Goal: Communication & Community: Answer question/provide support

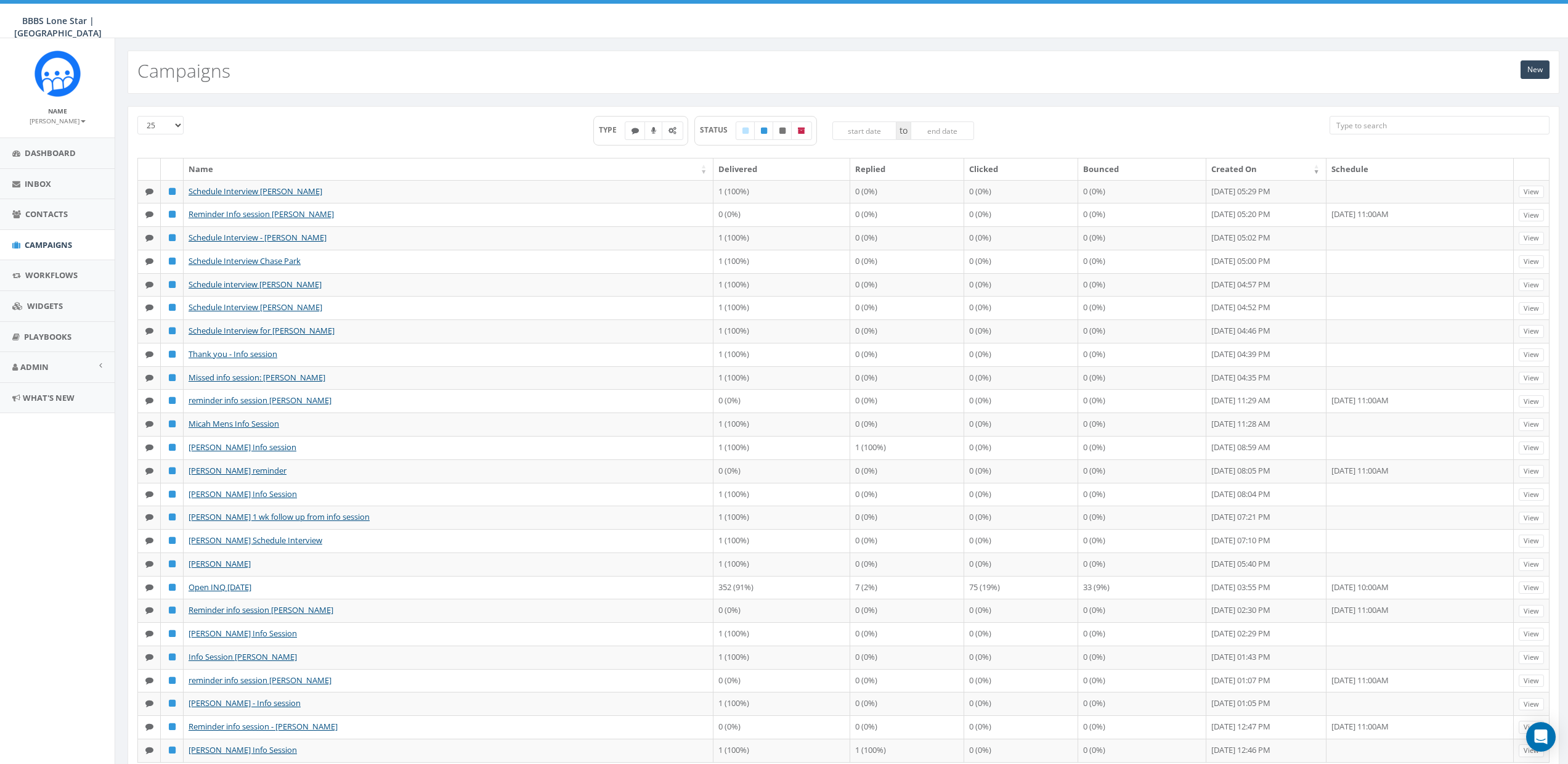
click at [1399, 124] on input "search" at bounding box center [1439, 125] width 220 height 19
click at [22, 215] on link "Contacts" at bounding box center [57, 214] width 114 height 30
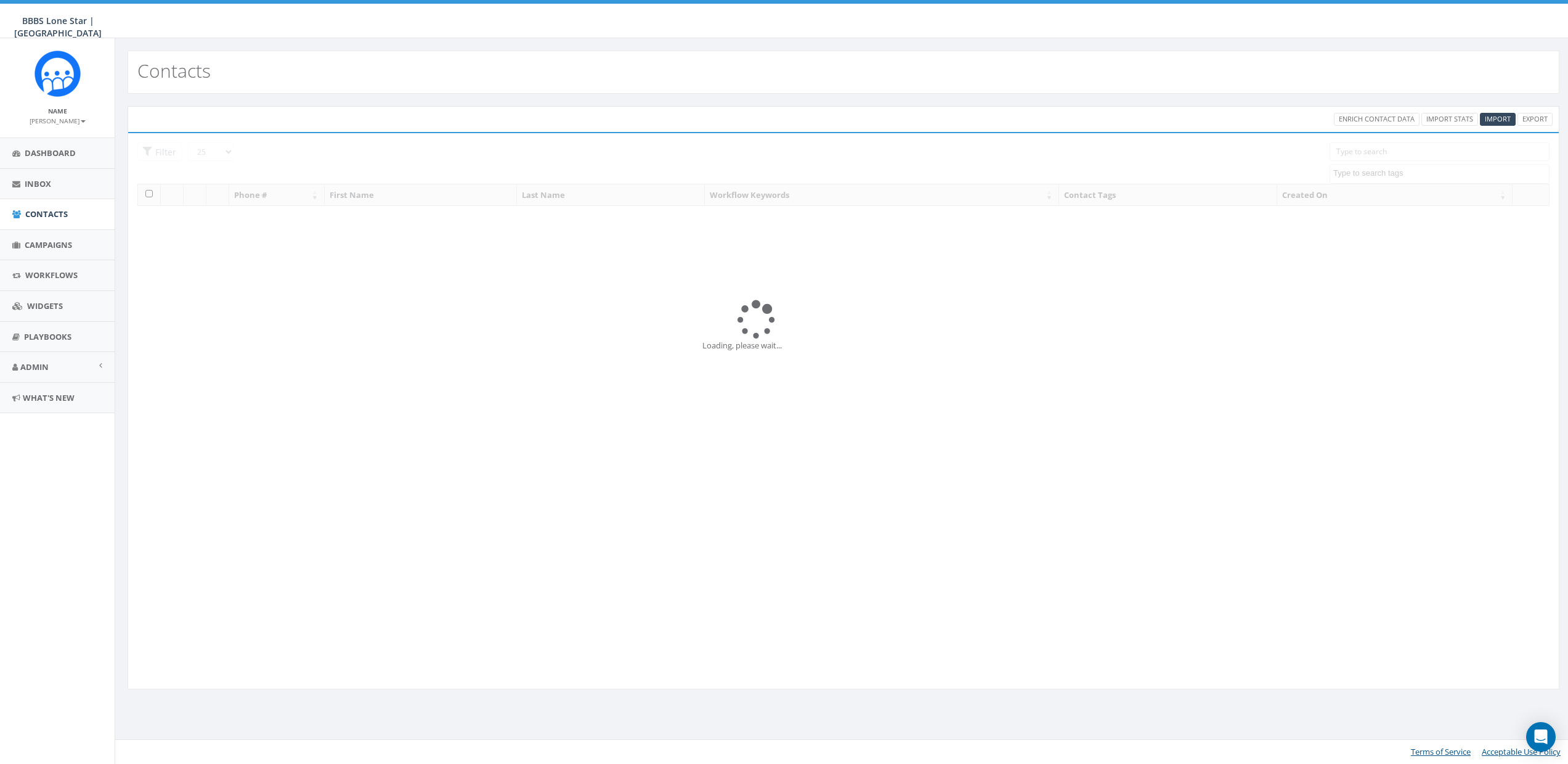
select select
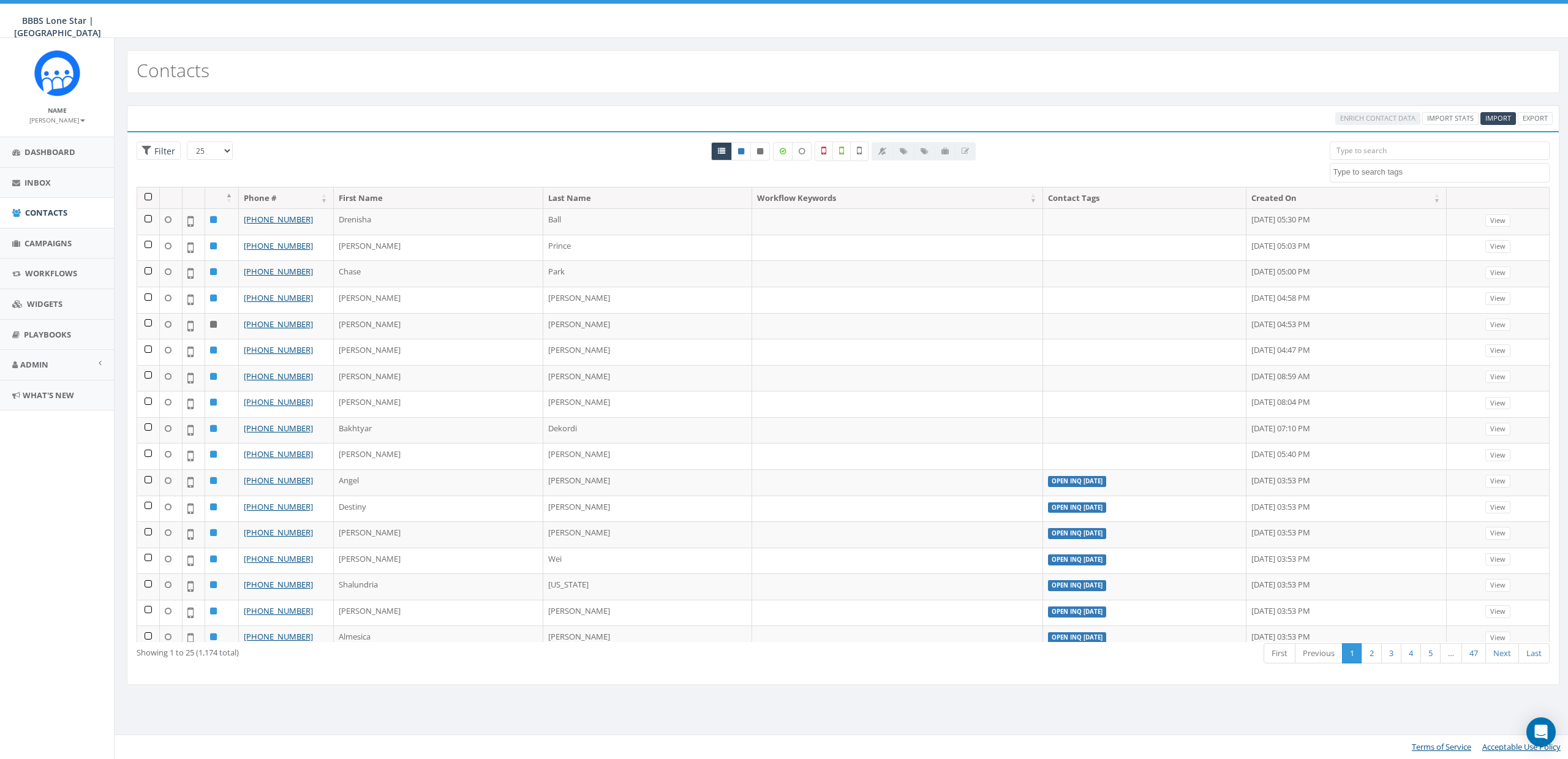
click at [1364, 156] on input "search" at bounding box center [1440, 151] width 221 height 18
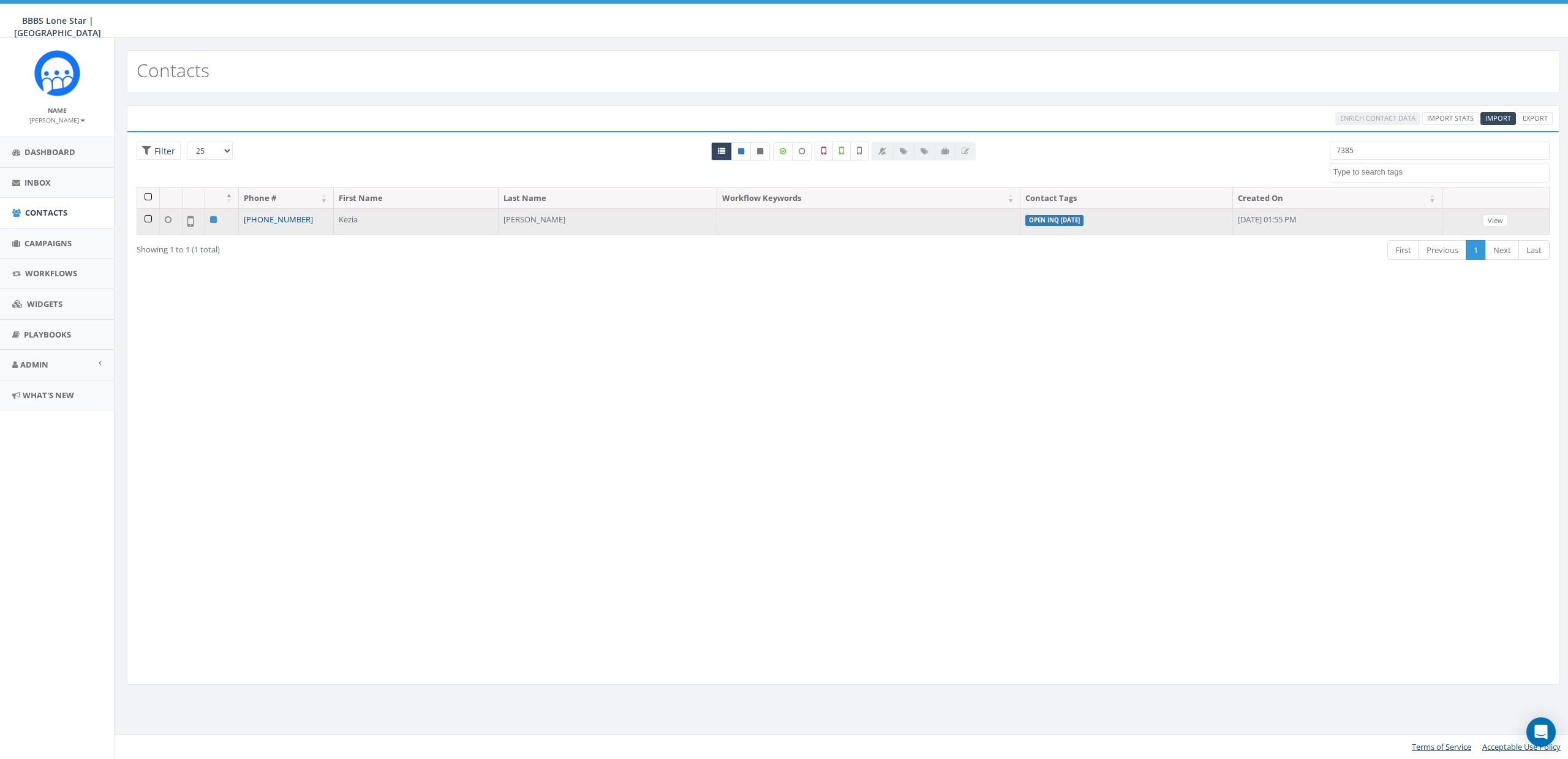
type input "7385"
click at [280, 221] on link "+1 562-244-7385" at bounding box center [278, 219] width 69 height 11
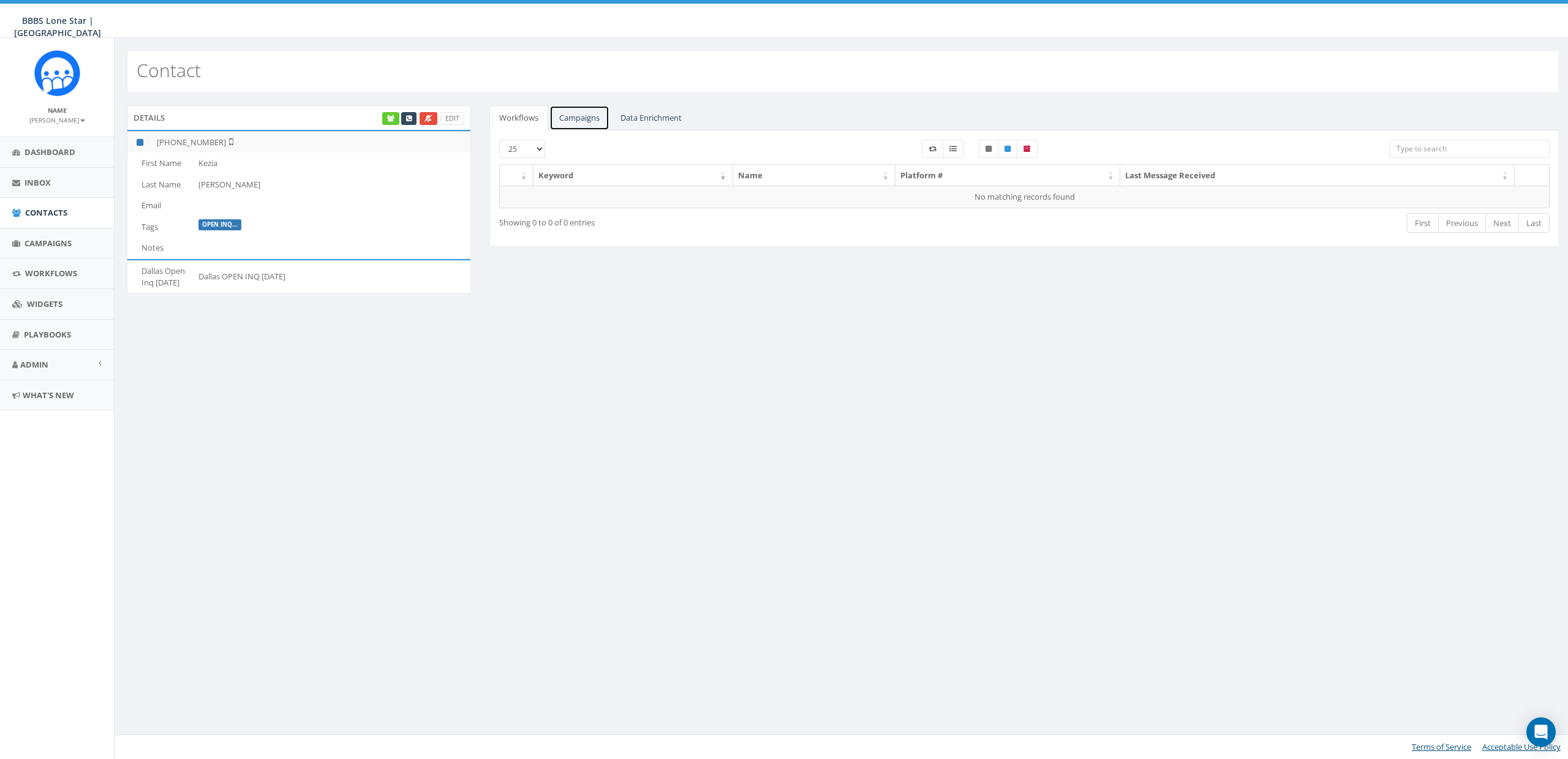
click at [592, 119] on link "Campaigns" at bounding box center [580, 118] width 60 height 25
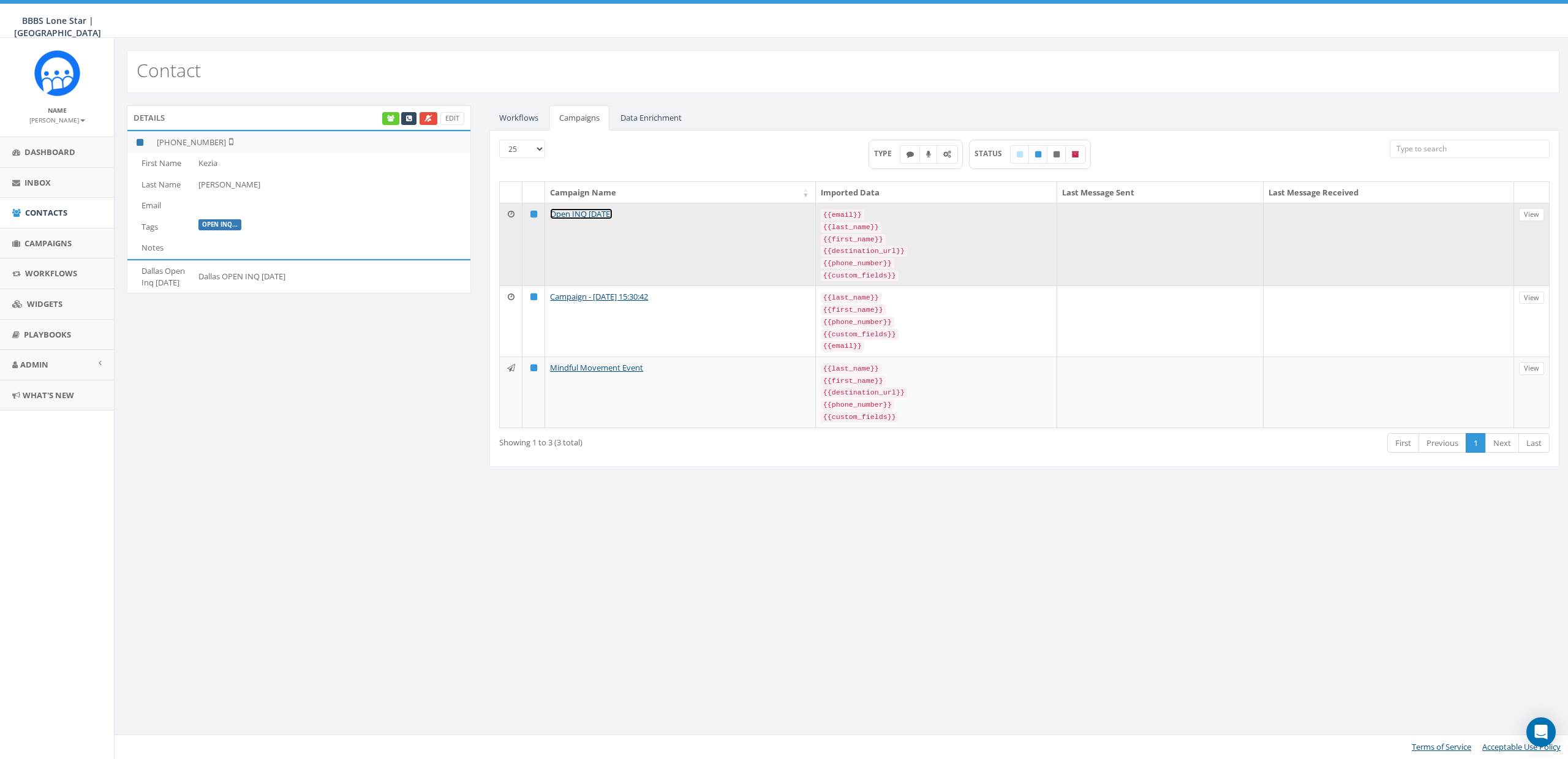
click at [580, 210] on link "Open INQ [DATE]" at bounding box center [581, 214] width 62 height 11
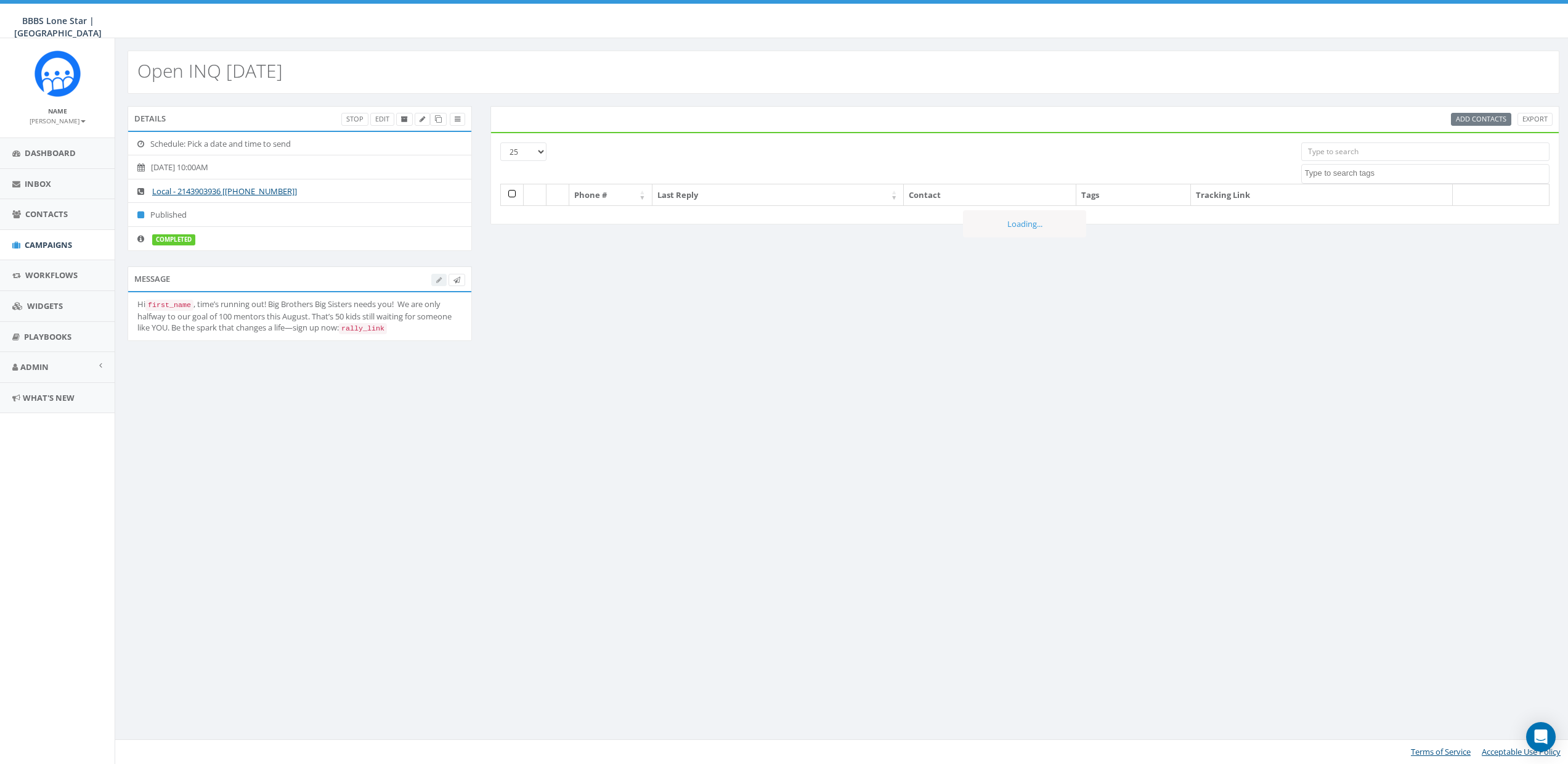
select select
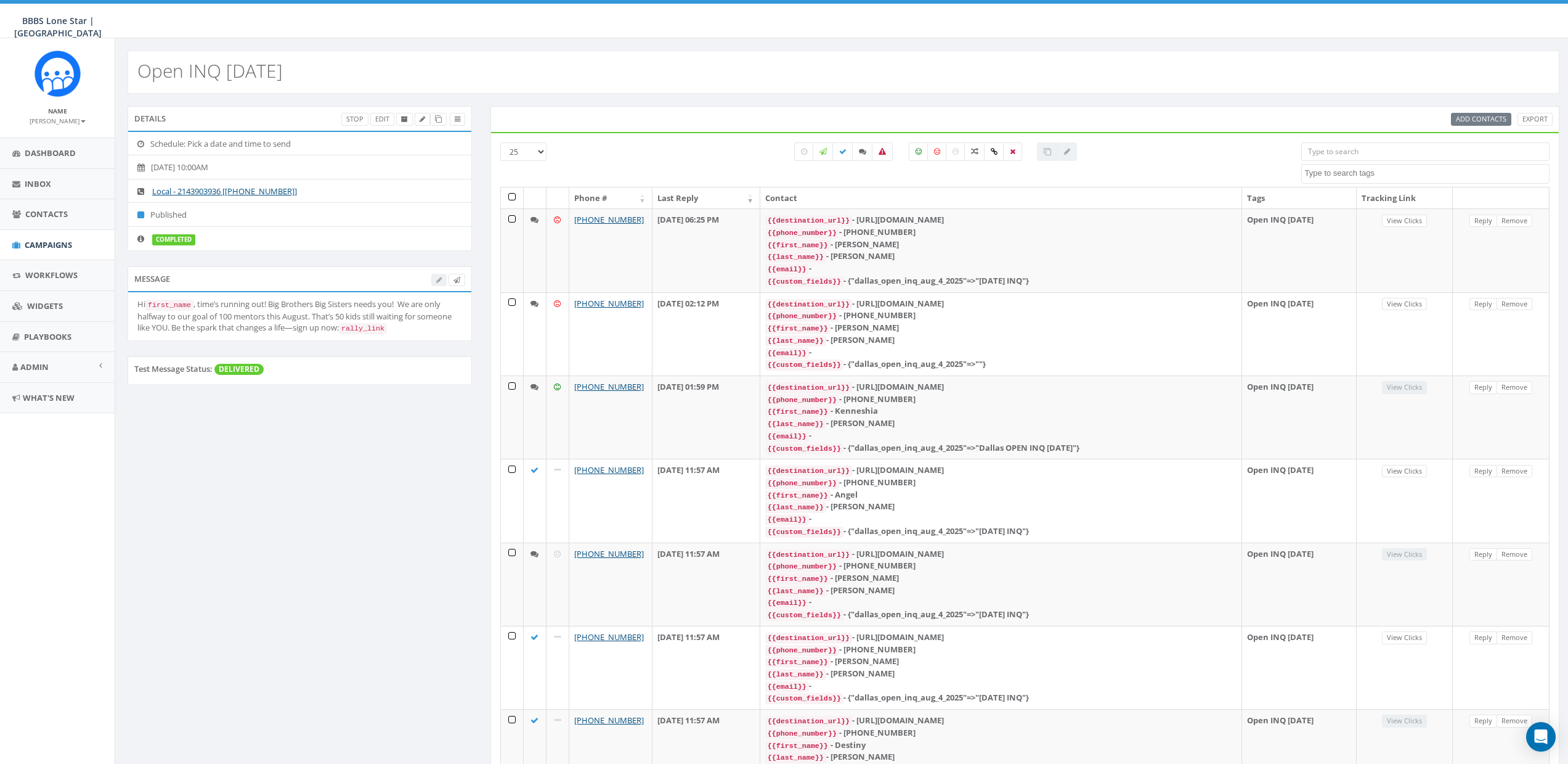
click at [1349, 145] on input "search" at bounding box center [1425, 152] width 248 height 19
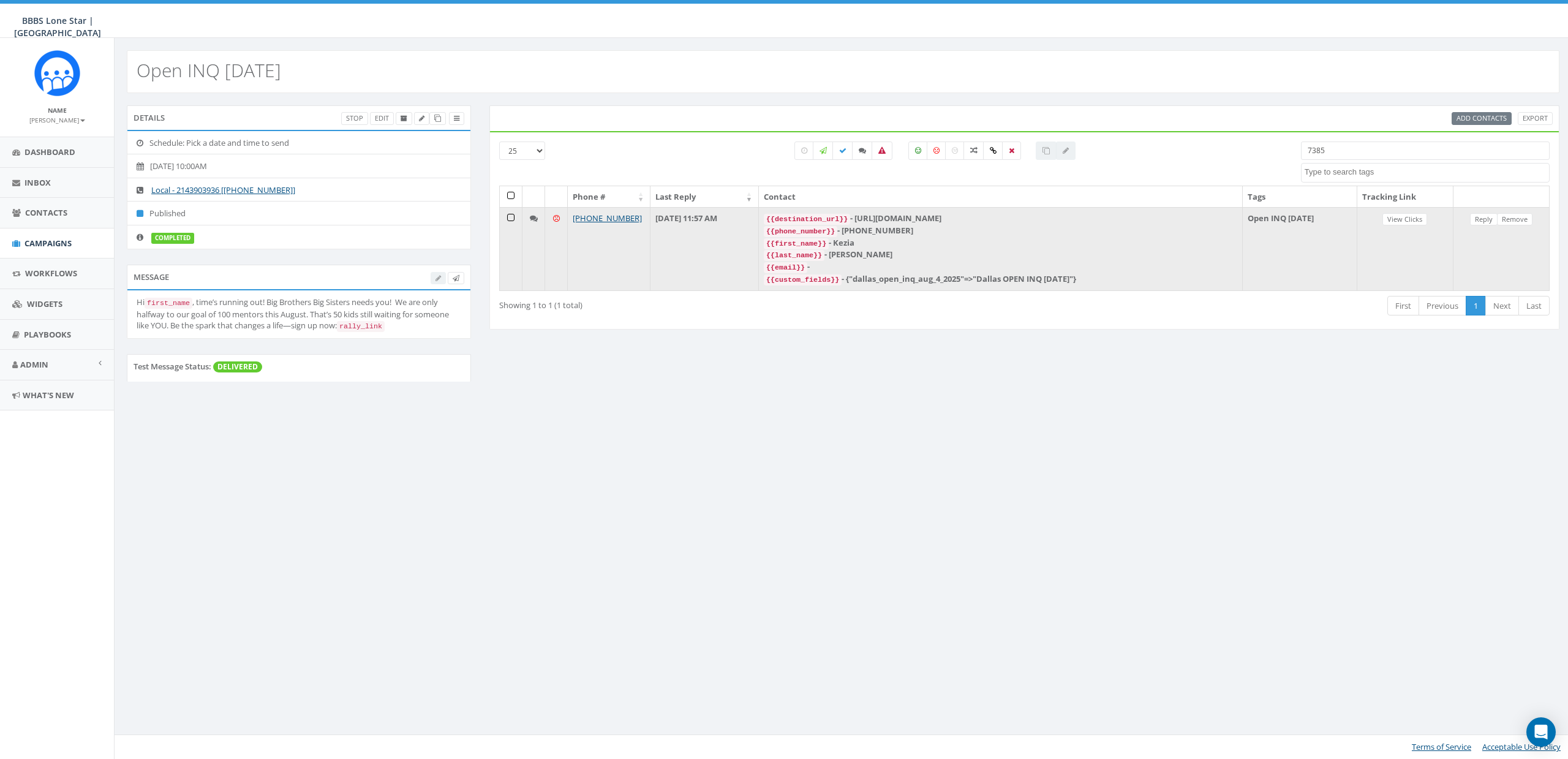
type input "7385"
drag, startPoint x: 893, startPoint y: 219, endPoint x: 1009, endPoint y: 212, distance: 116.2
click at [1009, 212] on td "{{destination_url}} - https://rally.link/link/CJrpKA {{phone_number}} - +156224…" at bounding box center [1001, 248] width 484 height 83
click at [1009, 212] on div "{{destination_url}} - https://rally.link/link/CJrpKA" at bounding box center [1000, 219] width 473 height 12
click at [1009, 216] on div "{{destination_url}} - https://rally.link/link/CJrpKA" at bounding box center [1000, 219] width 473 height 12
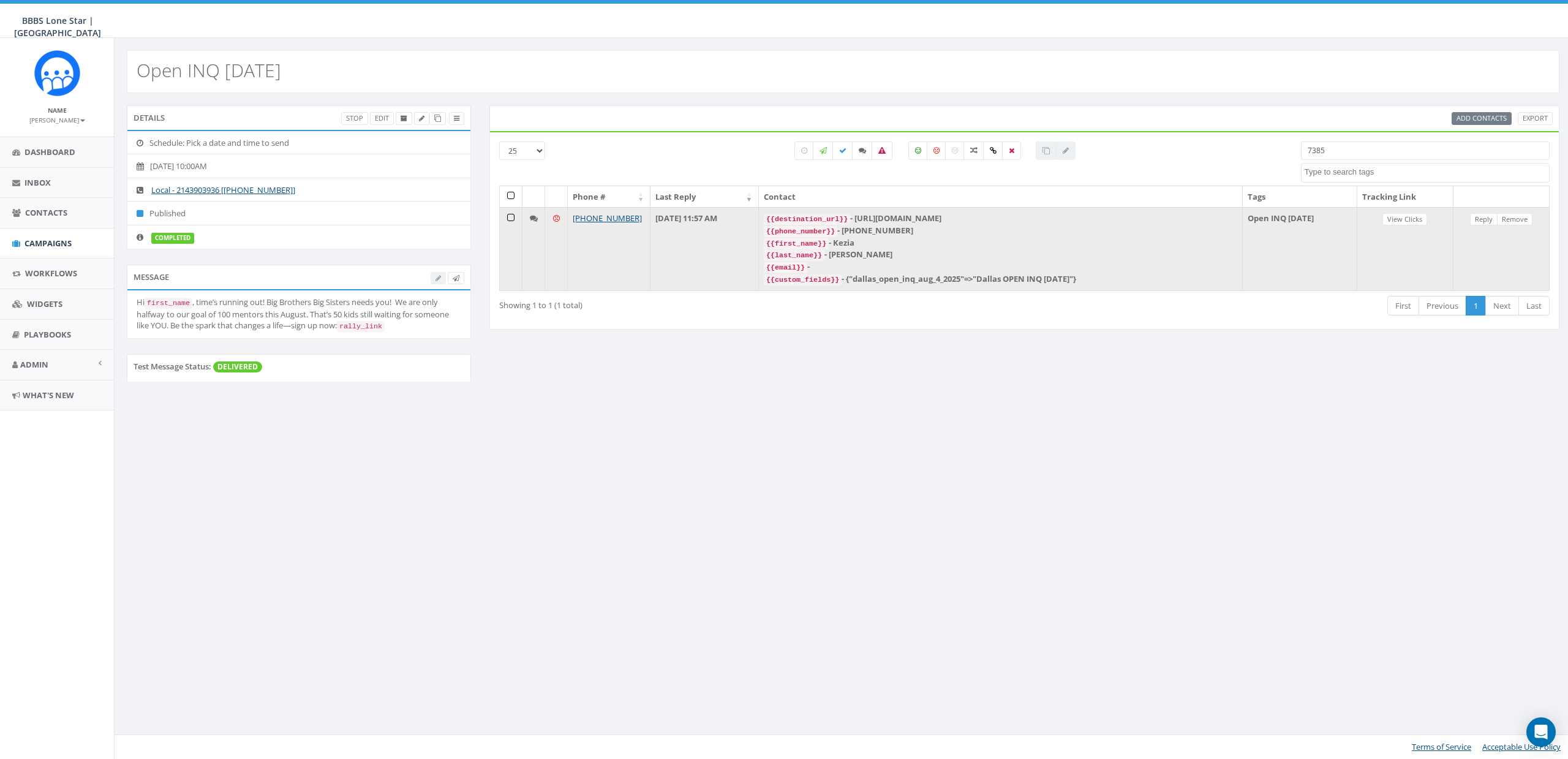
drag, startPoint x: 997, startPoint y: 219, endPoint x: 892, endPoint y: 212, distance: 105.2
click at [892, 212] on div "{{destination_url}} - https://rally.link/link/CJrpKA" at bounding box center [1000, 219] width 473 height 12
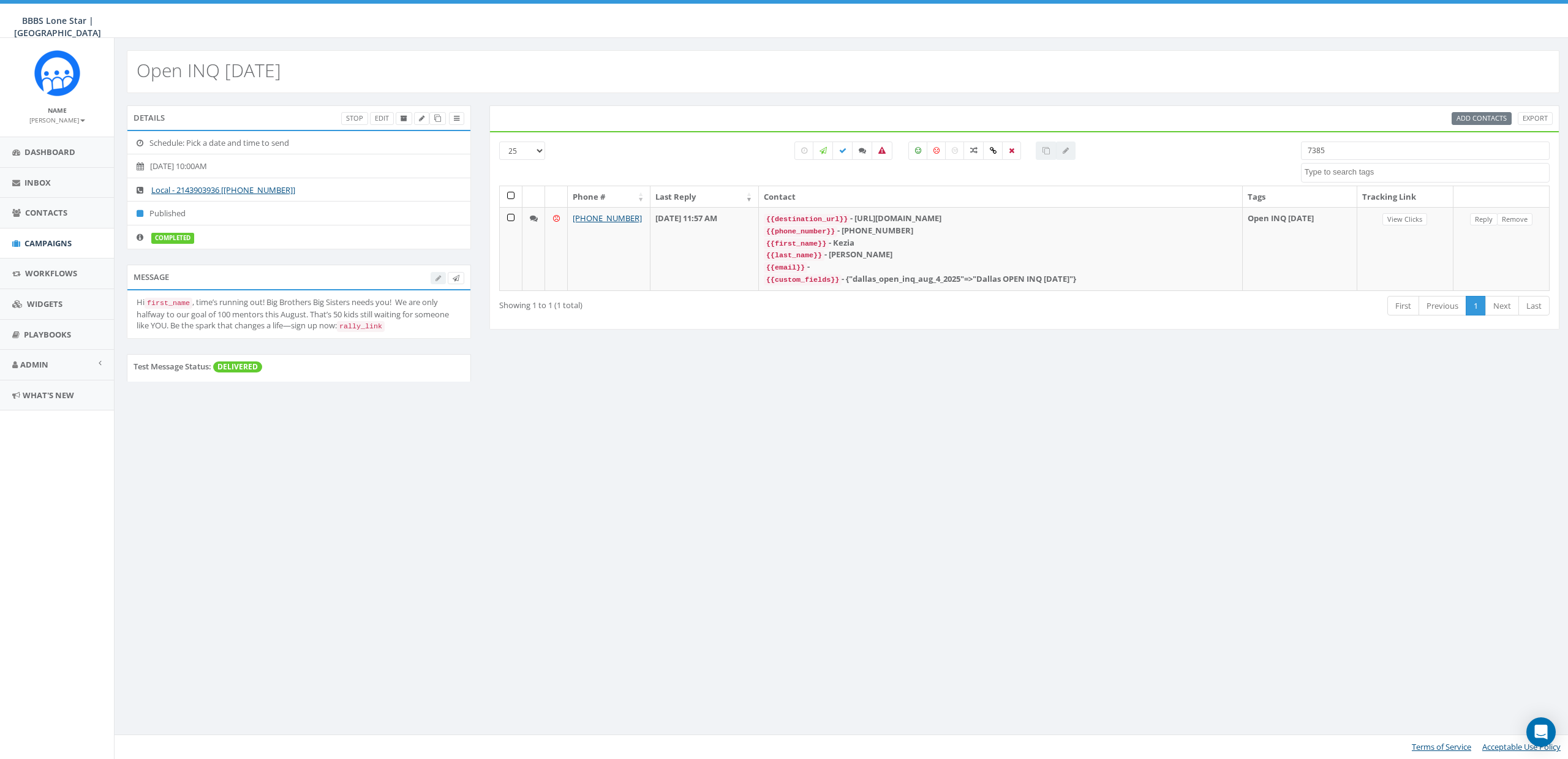
copy div "https://rally.link/link/CJrpKA"
click at [1058, 456] on div "Open INQ Aug 19 2025 Details Stop Edit Schedule: Pick a date and time to send 2…" at bounding box center [843, 398] width 1458 height 721
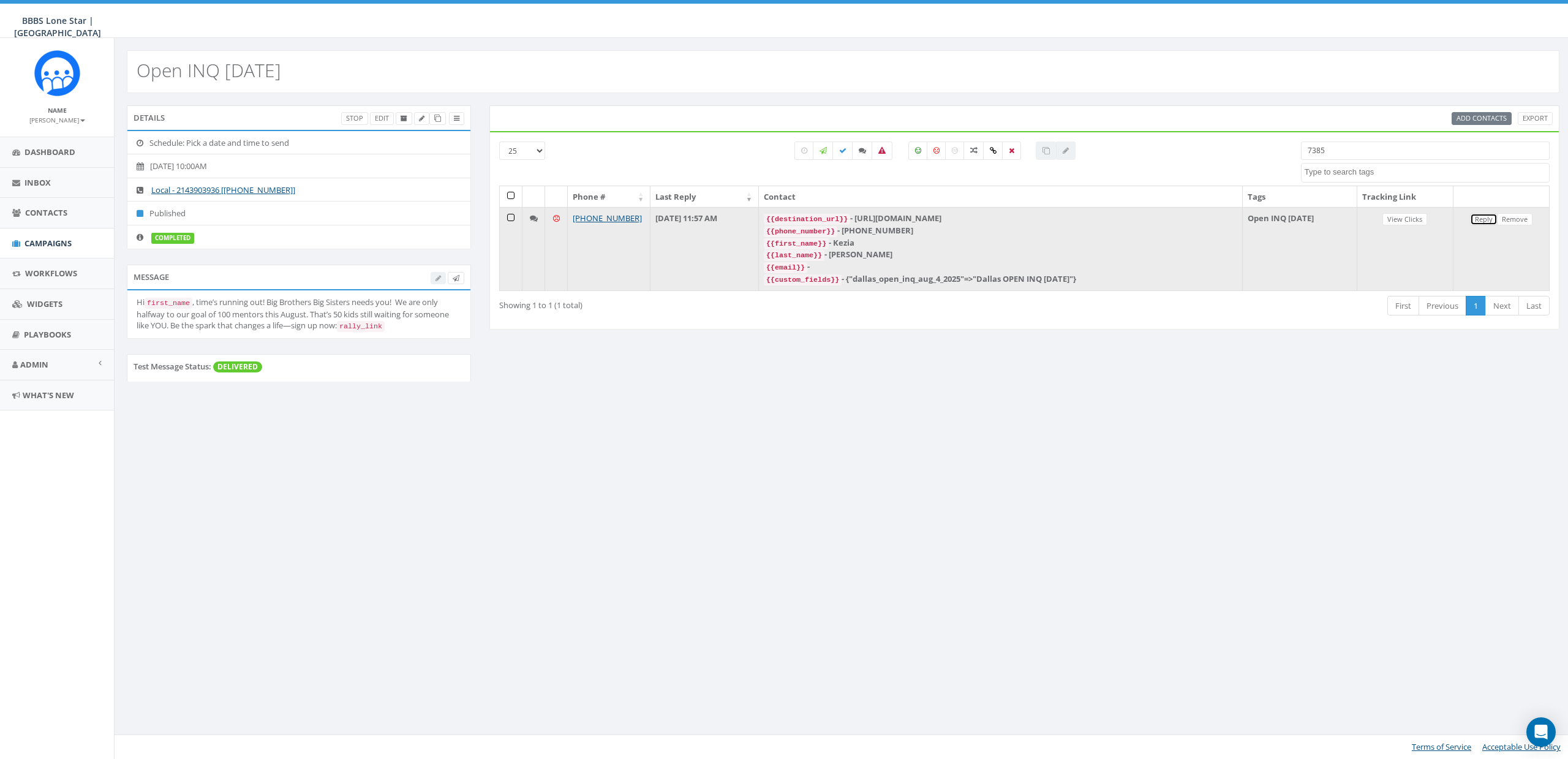
click at [1477, 219] on link "Reply" at bounding box center [1484, 219] width 27 height 13
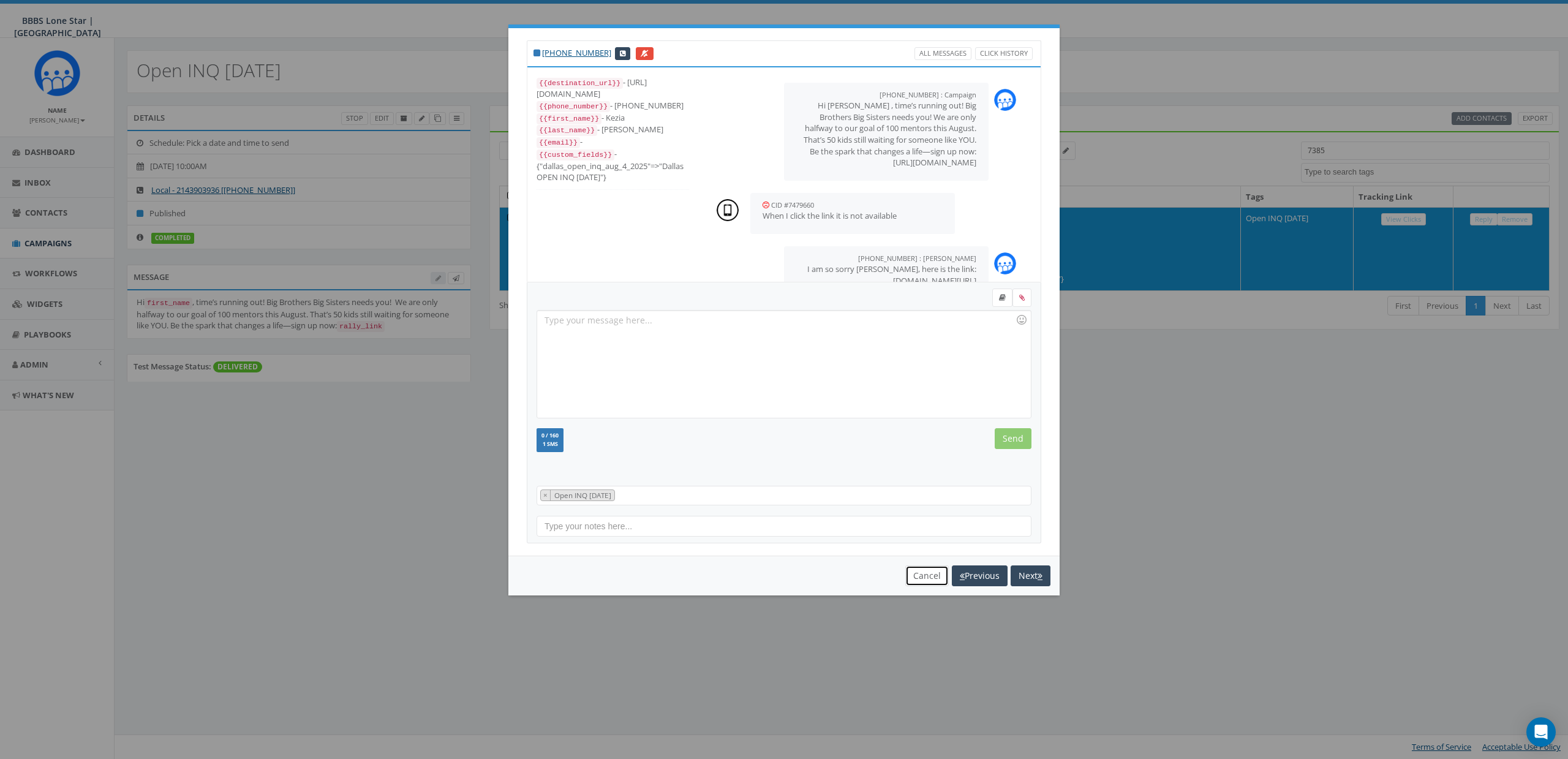
click at [927, 571] on button "Cancel" at bounding box center [926, 575] width 43 height 21
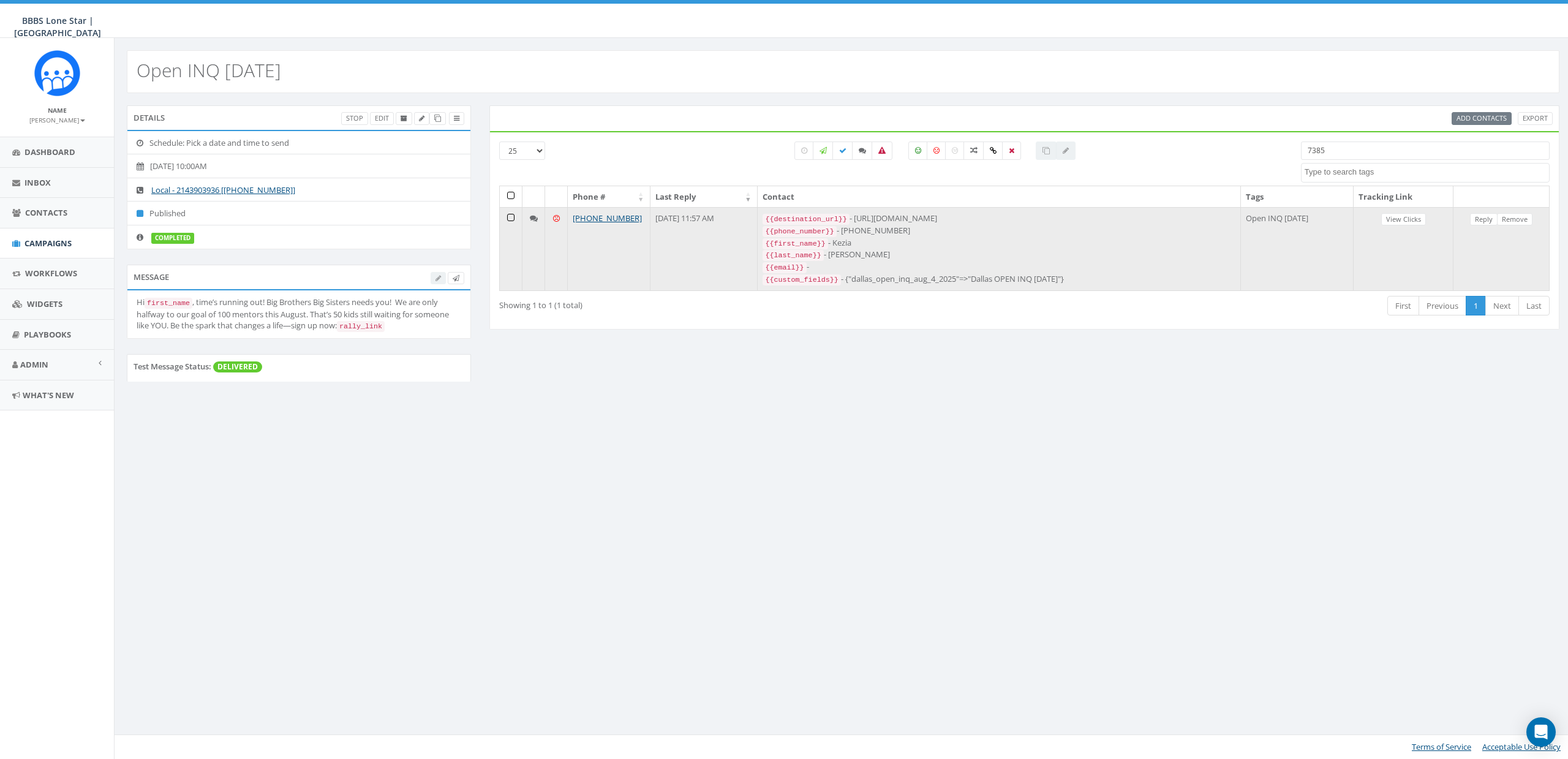
drag, startPoint x: 892, startPoint y: 216, endPoint x: 1010, endPoint y: 217, distance: 118.0
click at [1010, 217] on div "{{destination_url}} - https://rally.link/link/CJrpKA" at bounding box center [998, 219] width 472 height 12
copy div "https://rally.link/link/CJrpKA"
click at [931, 213] on div "{{destination_url}} - https://rally.link/link/CJrpKA" at bounding box center [998, 219] width 472 height 12
drag, startPoint x: 891, startPoint y: 219, endPoint x: 992, endPoint y: 218, distance: 101.0
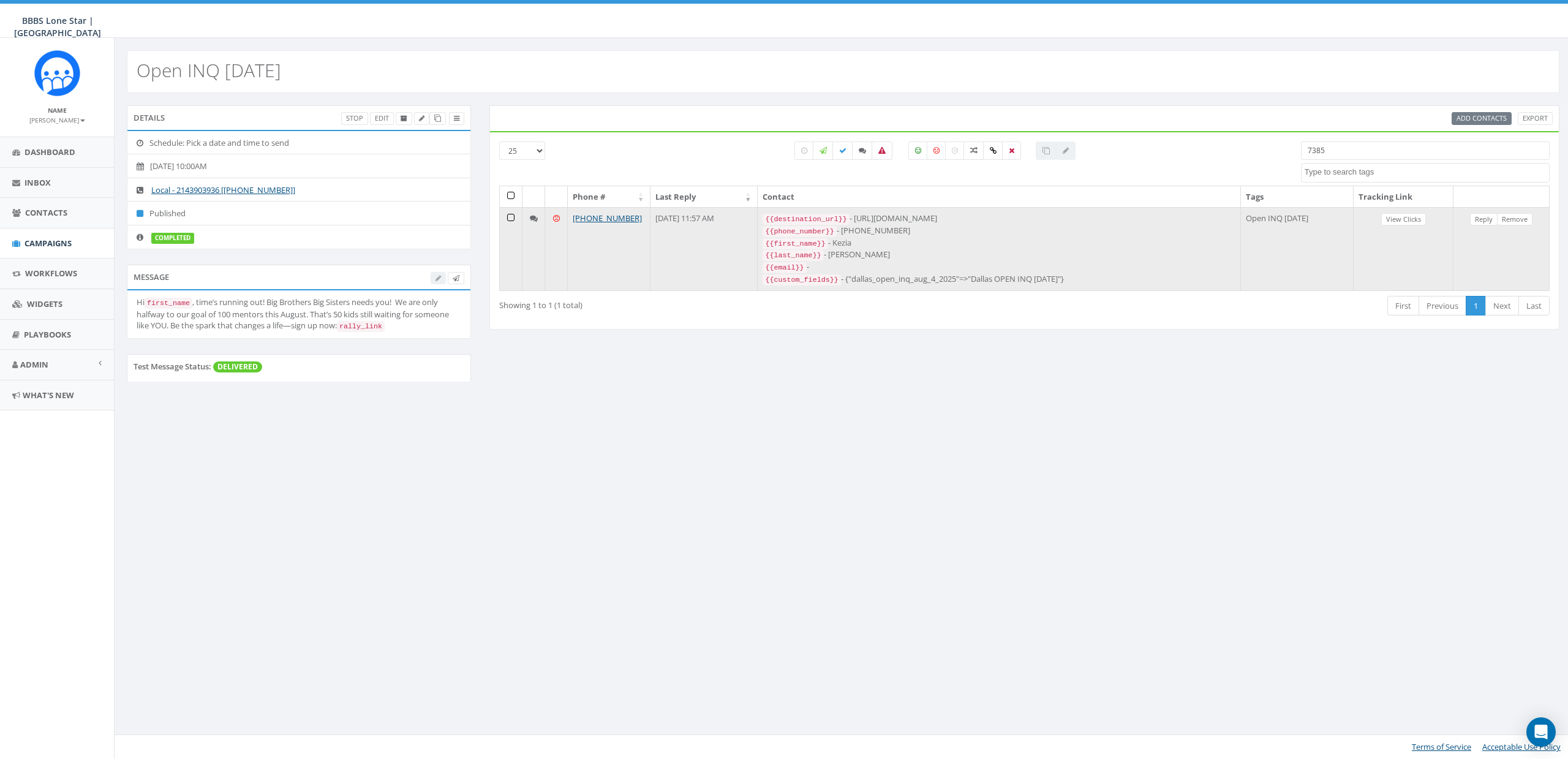
click at [992, 218] on div "{{destination_url}} - https://rally.link/link/CJrpKA" at bounding box center [998, 219] width 472 height 12
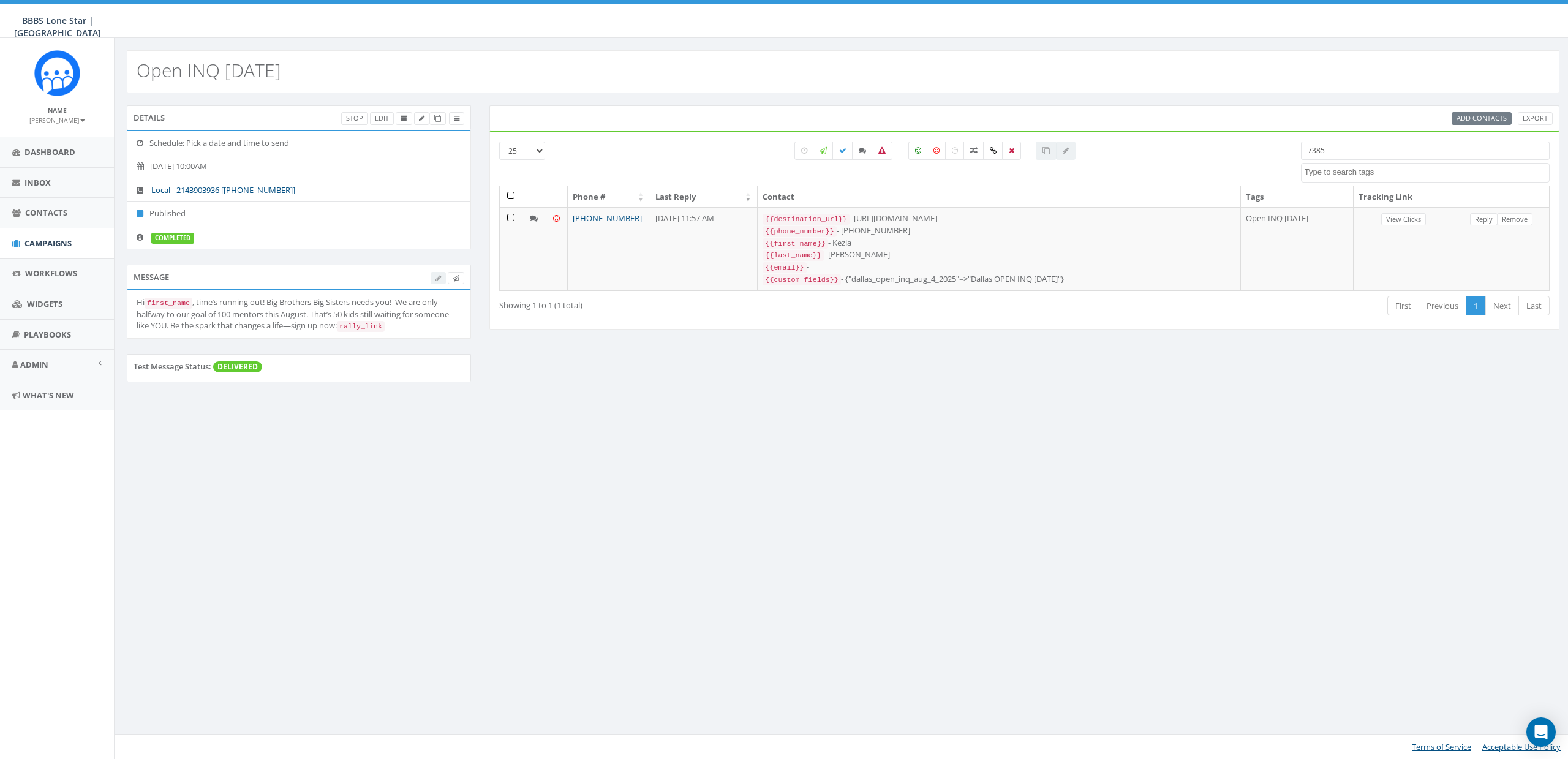
copy div "https://rally.link/link/CJrpKA"
click at [1368, 155] on input "7385" at bounding box center [1425, 151] width 249 height 18
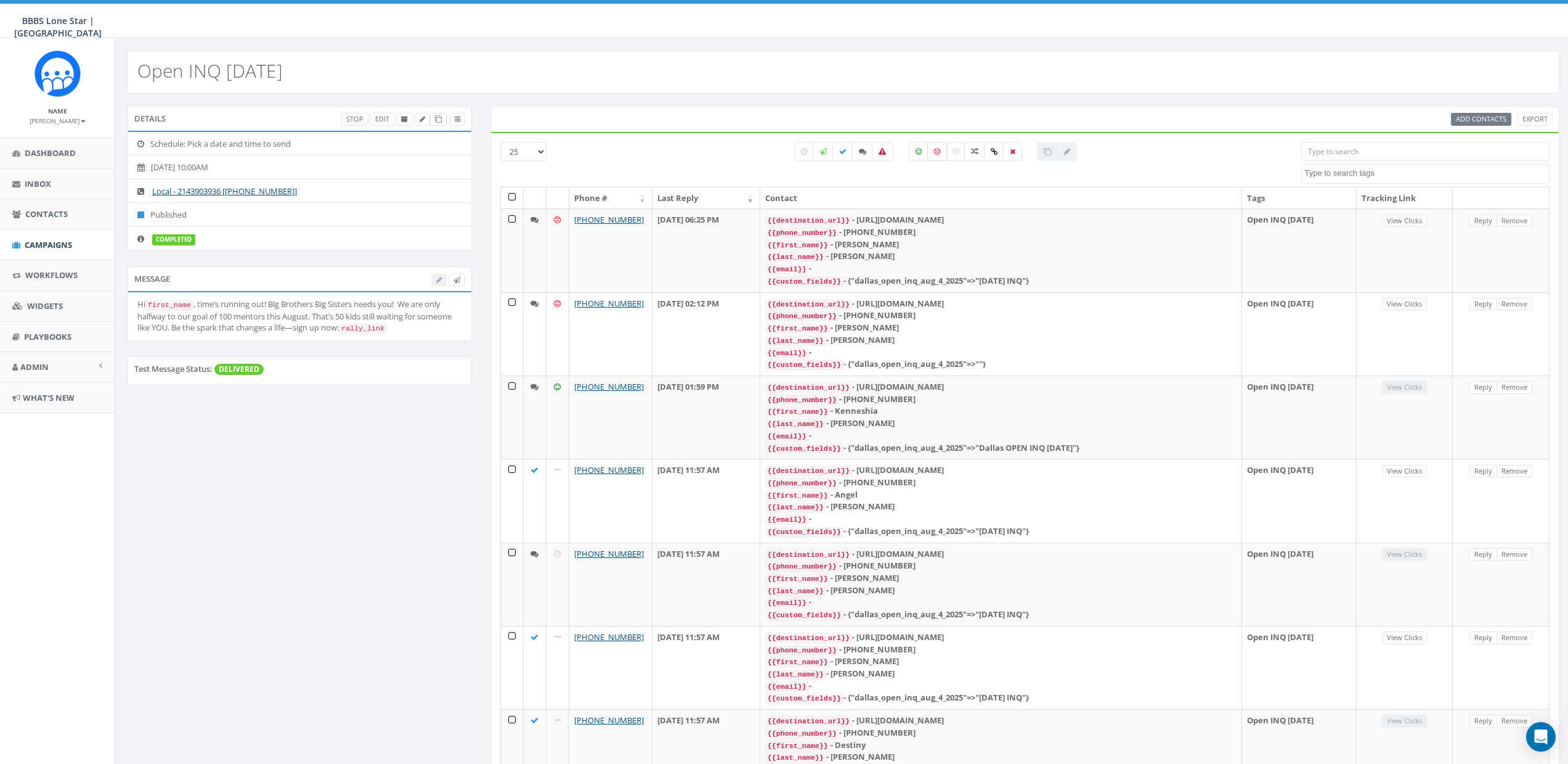
click at [940, 153] on label at bounding box center [937, 152] width 20 height 19
checkbox input "true"
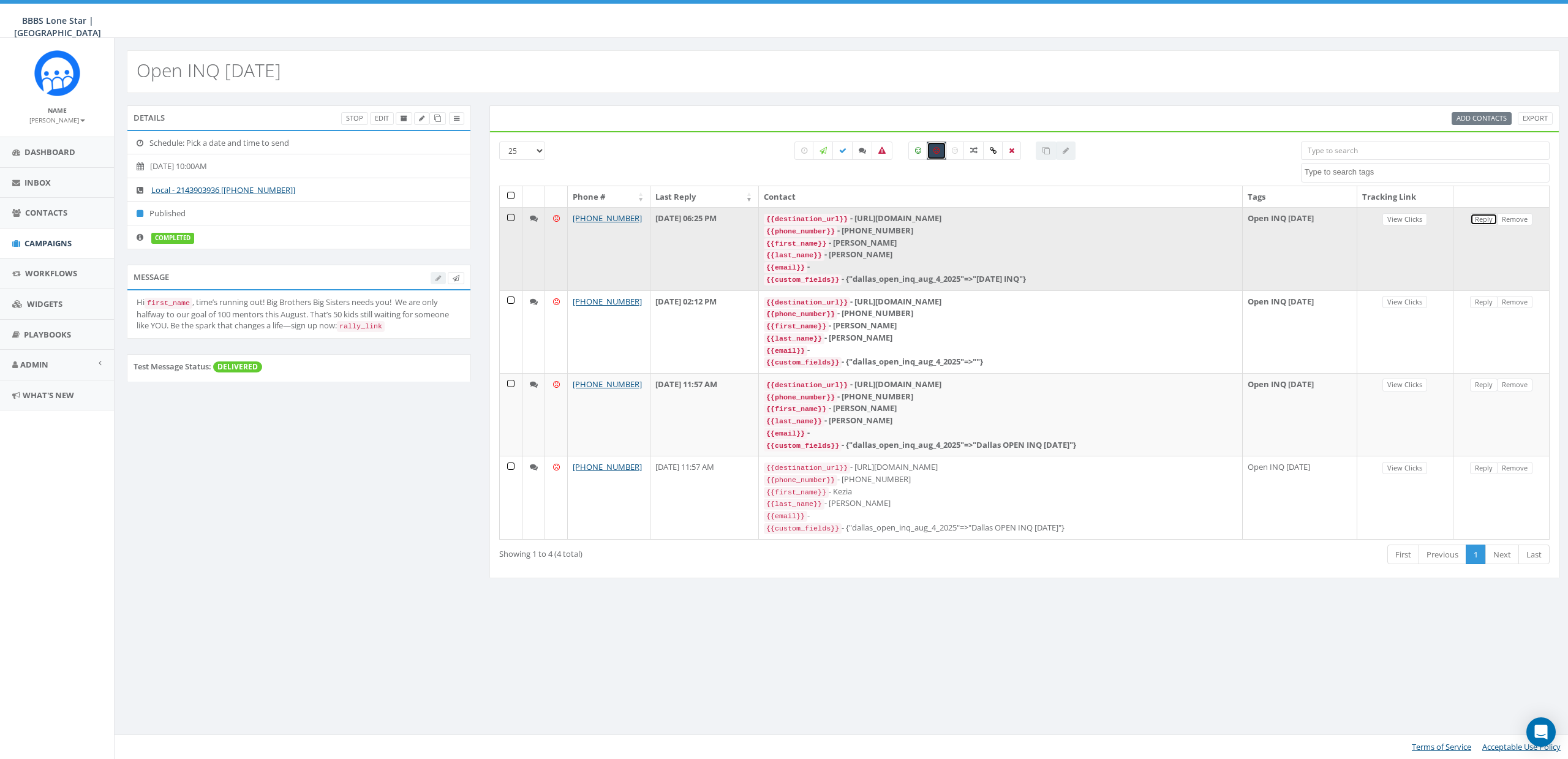
click at [1480, 221] on link "Reply" at bounding box center [1484, 219] width 27 height 13
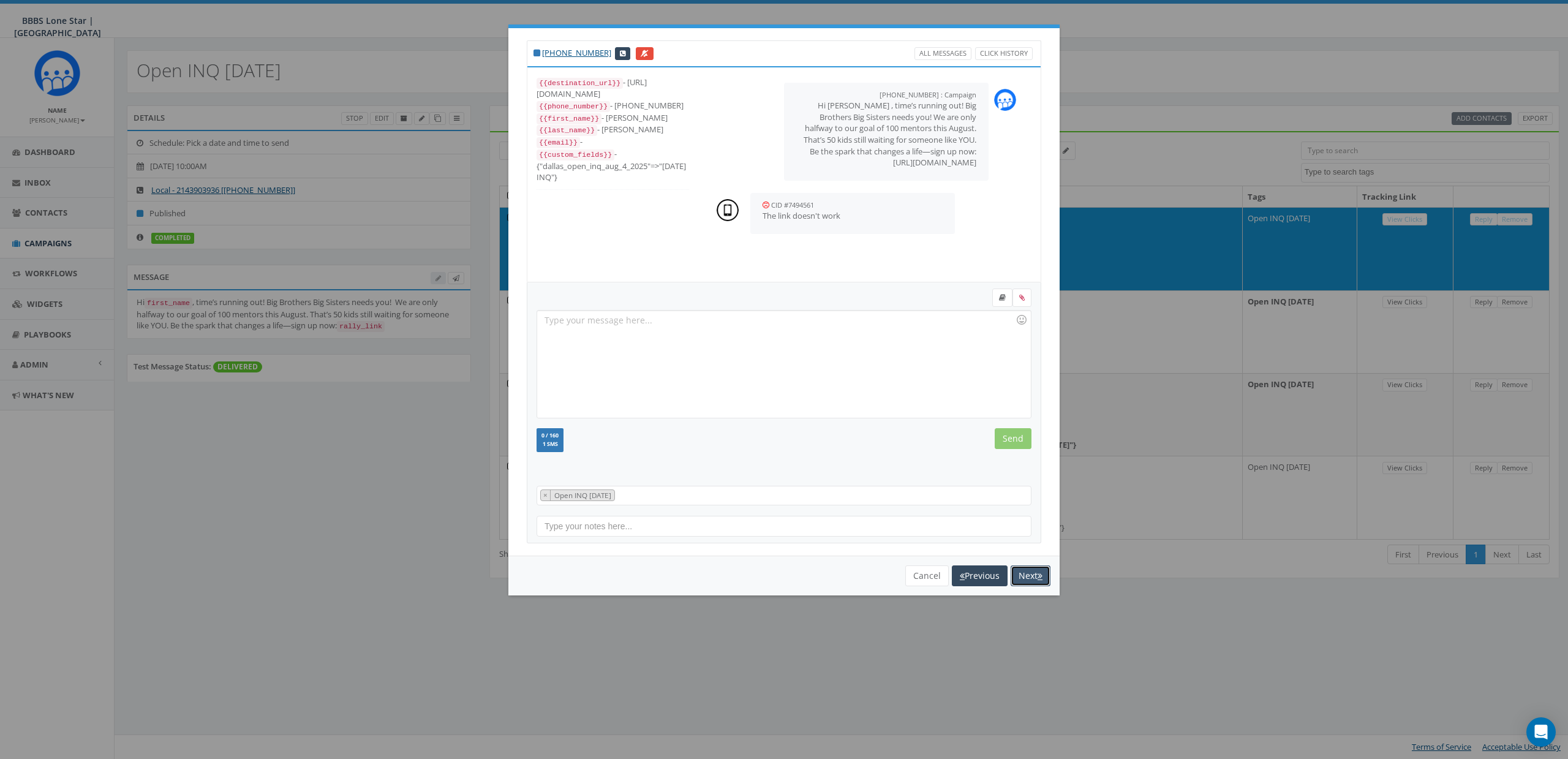
click at [1019, 568] on button "Next" at bounding box center [1030, 575] width 40 height 21
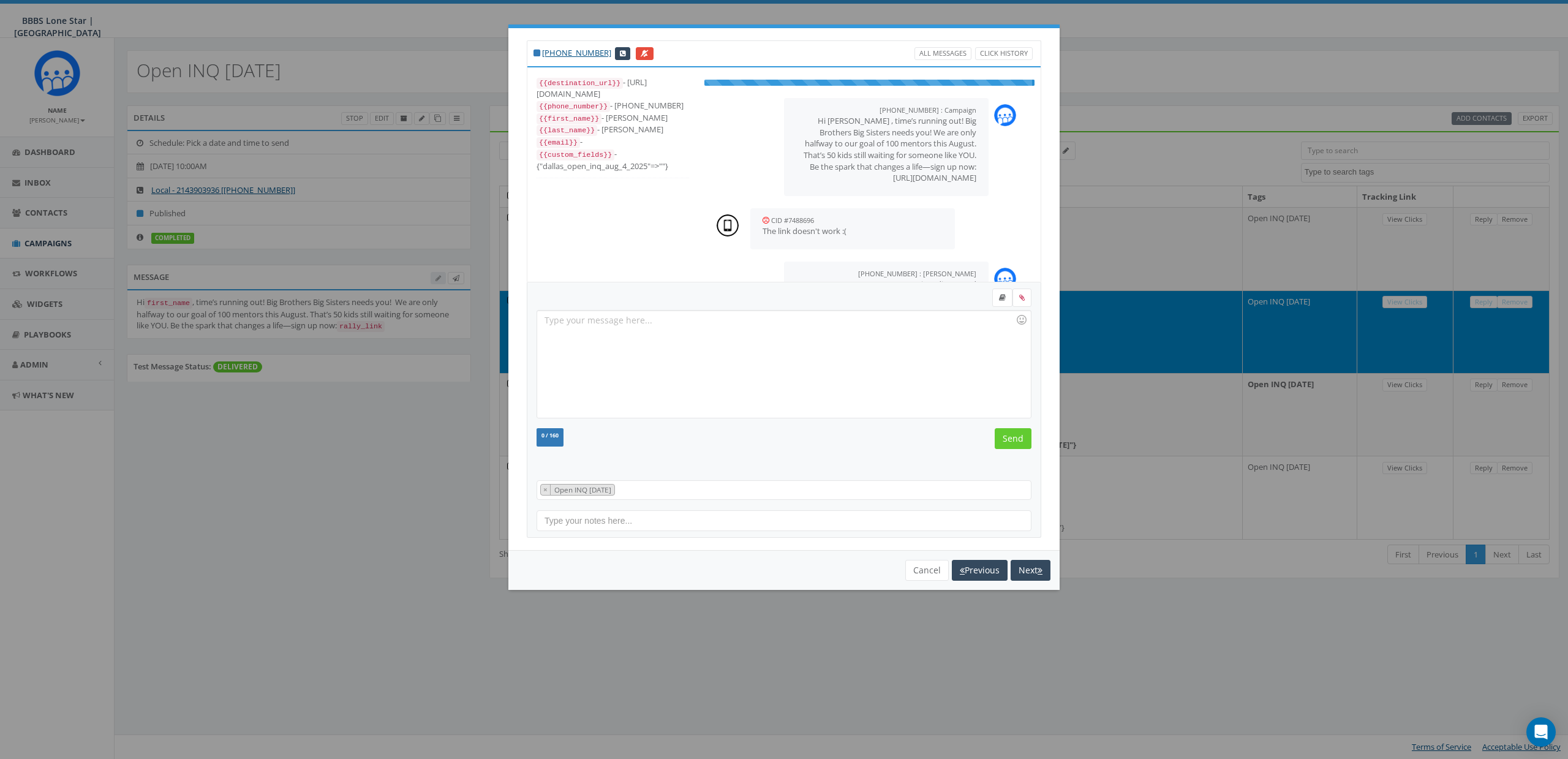
scroll to position [97, 0]
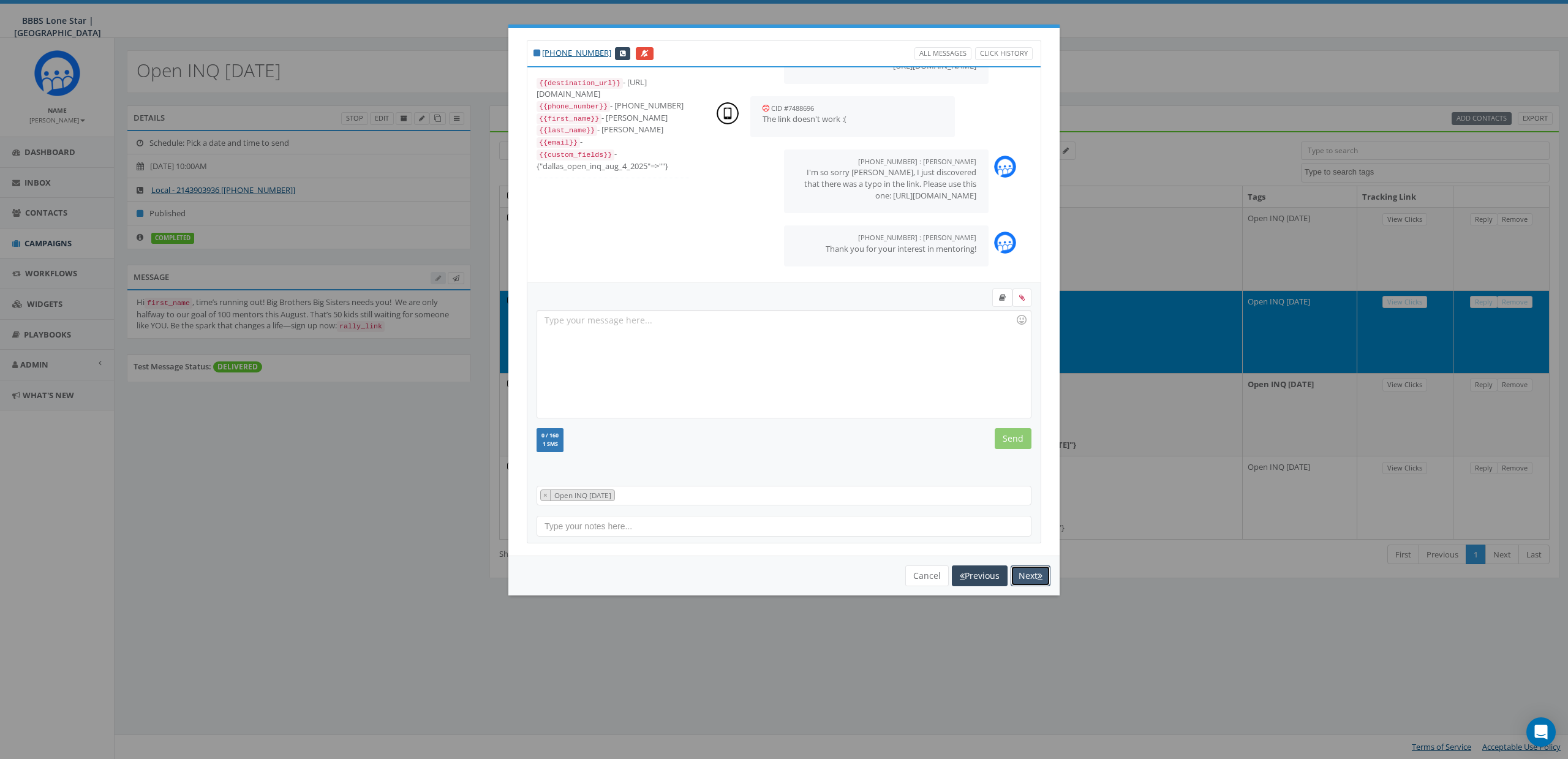
click at [1020, 573] on button "Next" at bounding box center [1030, 575] width 40 height 21
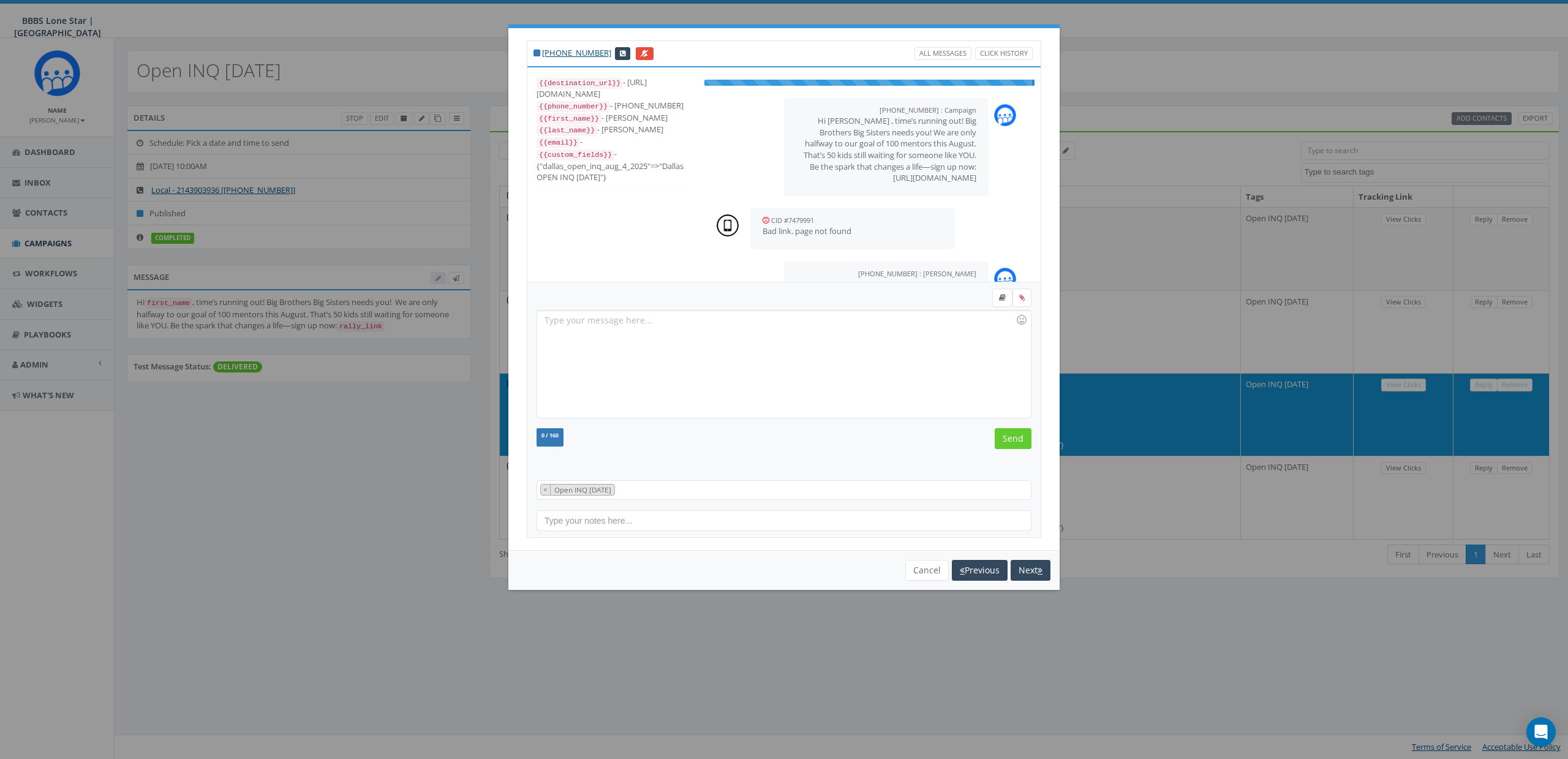
scroll to position [32, 0]
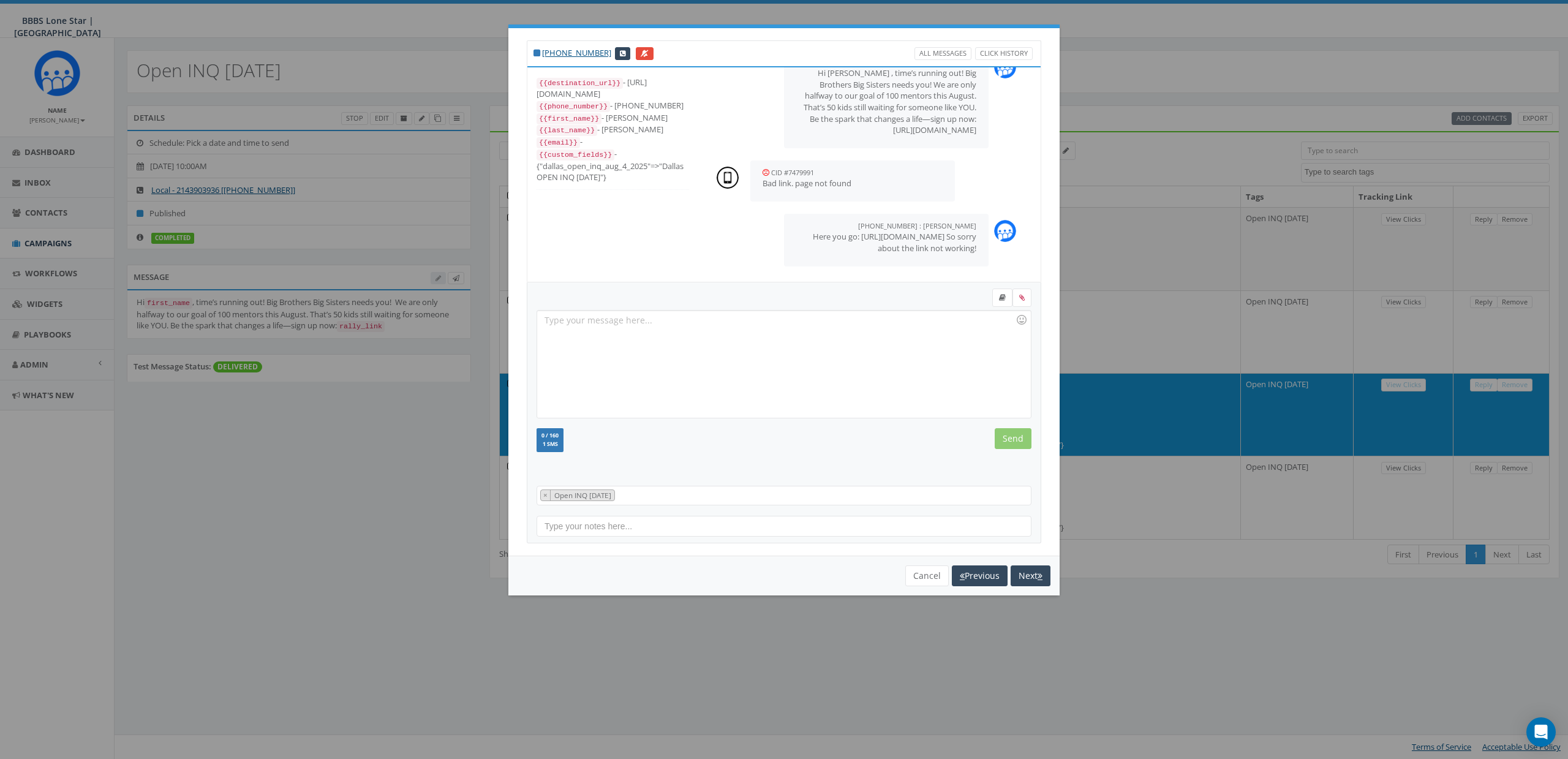
drag, startPoint x: 860, startPoint y: 129, endPoint x: 969, endPoint y: 132, distance: 109.0
click at [969, 132] on div "+12143903936 : Campaign August 19, 2025 10:00 AM Hi Kenneth , time’s running ou…" at bounding box center [886, 99] width 205 height 98
copy p "https://rally.link/link/mk7v6w"
click at [910, 575] on button "Cancel" at bounding box center [926, 575] width 43 height 21
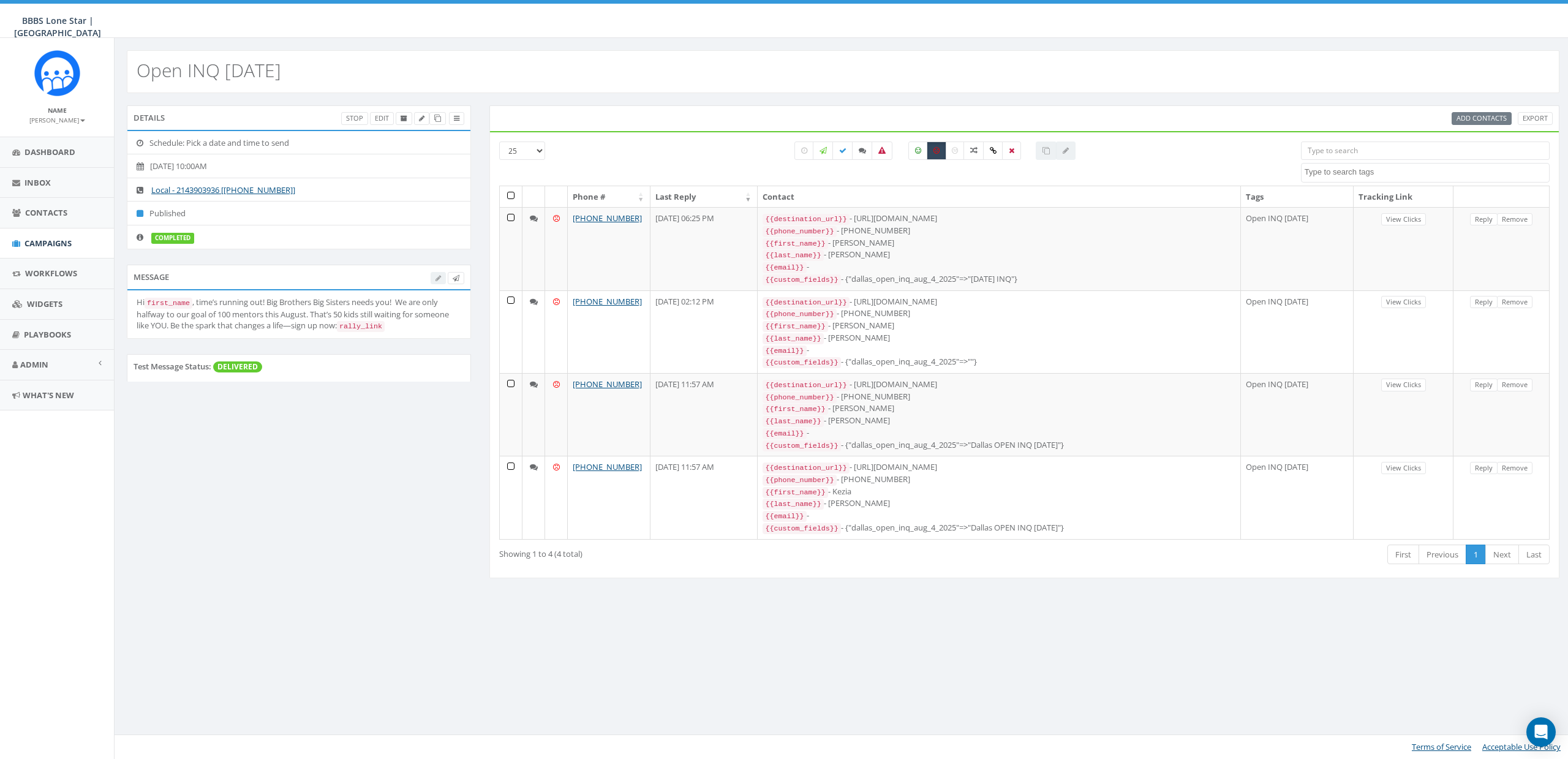
click at [949, 591] on div "Open INQ Aug 19 2025 Details Stop Edit Schedule: Pick a date and time to send 2…" at bounding box center [843, 398] width 1458 height 721
click at [63, 119] on small "James Martin" at bounding box center [57, 120] width 55 height 9
click at [55, 156] on link "Sign Out" at bounding box center [61, 154] width 97 height 15
